Goal: Connect with others: Connect with other users

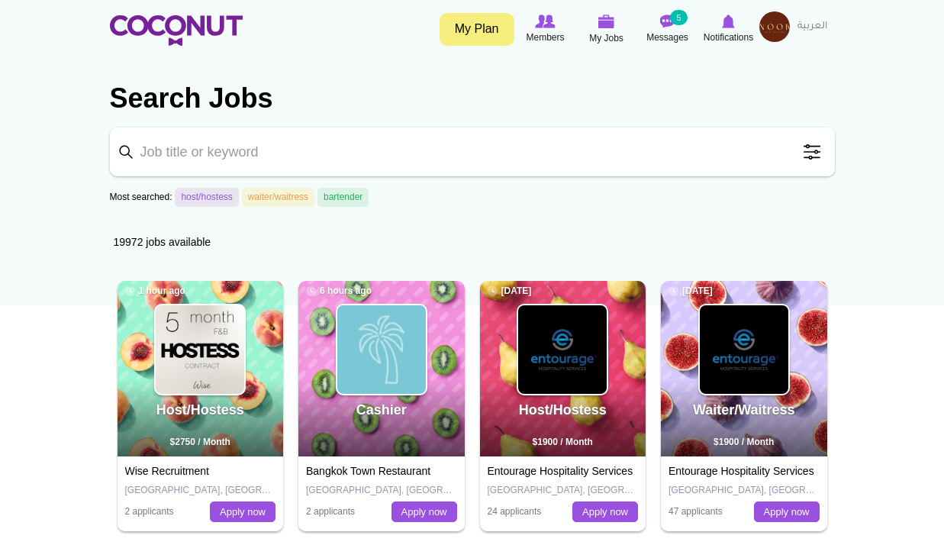
click at [769, 31] on img at bounding box center [775, 26] width 31 height 31
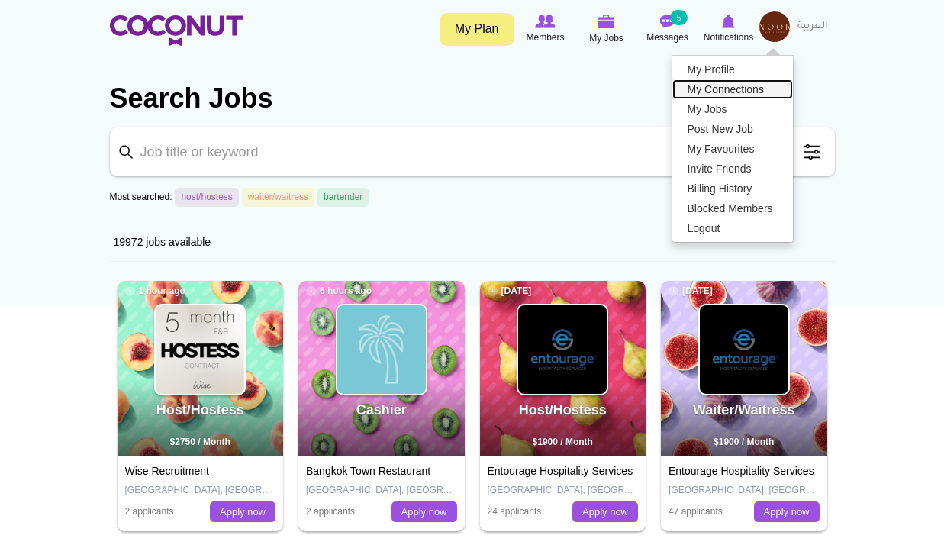
click at [737, 90] on link "My Connections" at bounding box center [733, 89] width 121 height 20
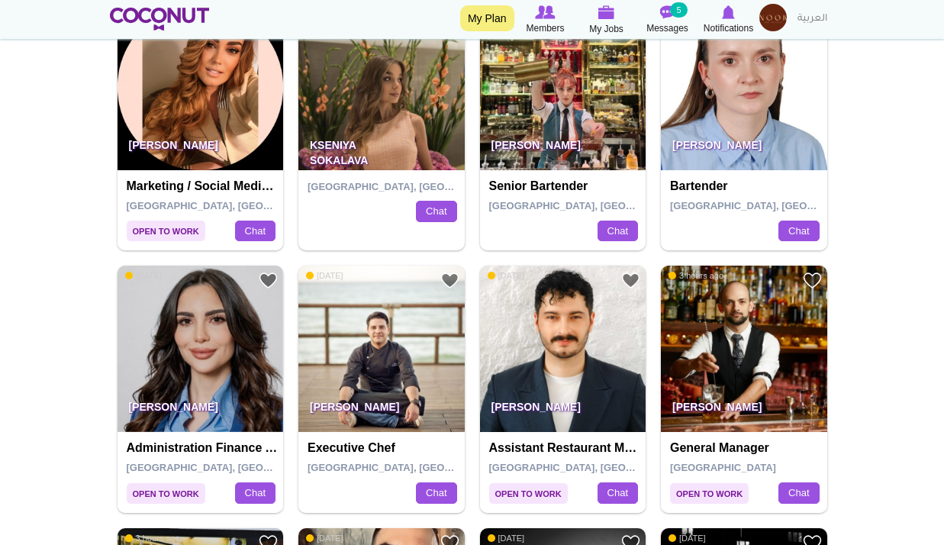
scroll to position [1047, 0]
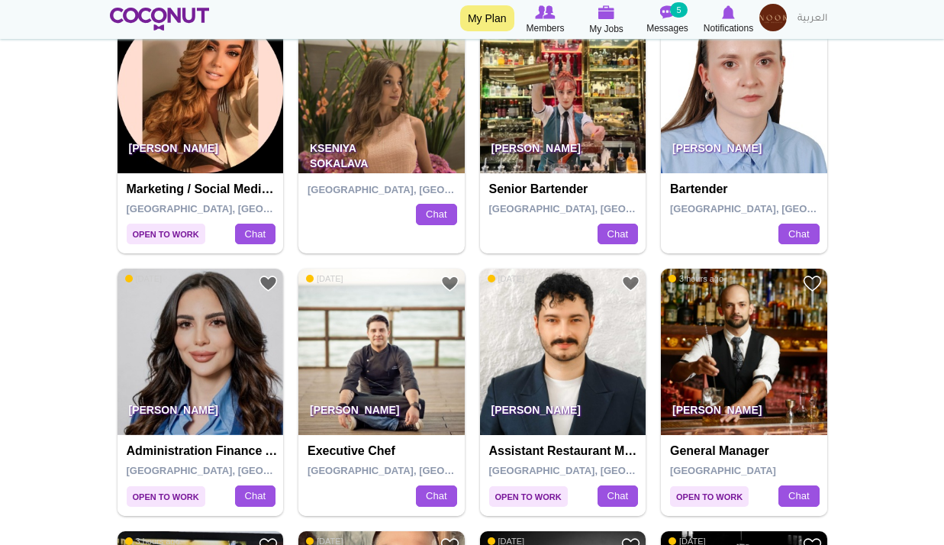
click at [208, 128] on img at bounding box center [201, 90] width 166 height 166
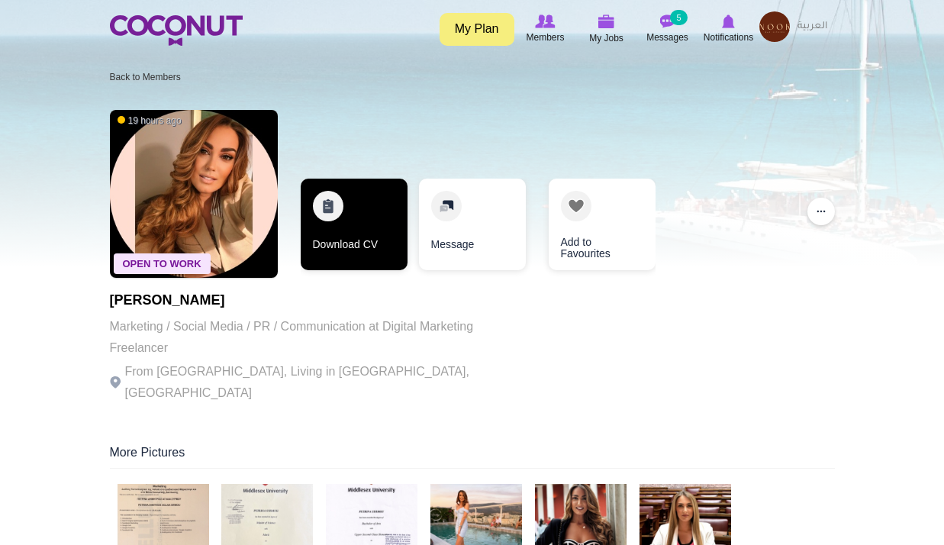
click at [344, 237] on link "Download CV" at bounding box center [354, 225] width 107 height 92
